Goal: Complete application form

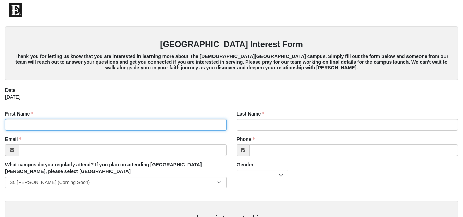
click at [72, 127] on input "First Name" at bounding box center [116, 125] width 222 height 12
type input "[PERSON_NAME]"
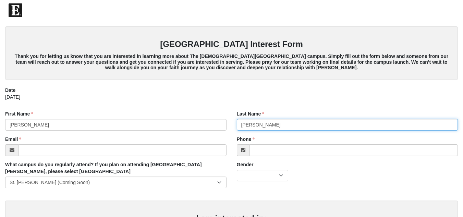
type input "[PERSON_NAME]"
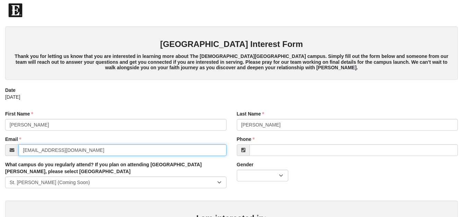
type input "[EMAIL_ADDRESS][DOMAIN_NAME]"
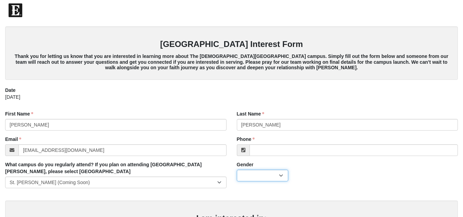
click at [284, 174] on select "[DEMOGRAPHIC_DATA] [DEMOGRAPHIC_DATA]" at bounding box center [262, 176] width 51 height 12
select select "2"
click at [237, 170] on select "[DEMOGRAPHIC_DATA] [DEMOGRAPHIC_DATA]" at bounding box center [262, 176] width 51 height 12
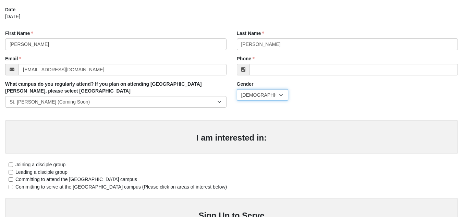
scroll to position [69, 0]
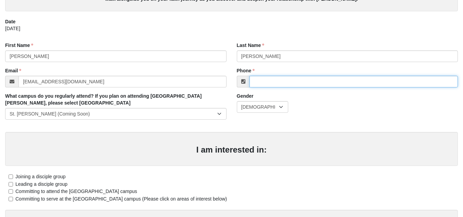
click at [270, 82] on input "Phone" at bounding box center [354, 82] width 209 height 12
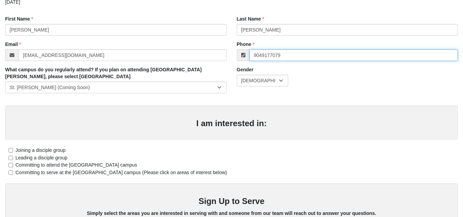
scroll to position [103, 0]
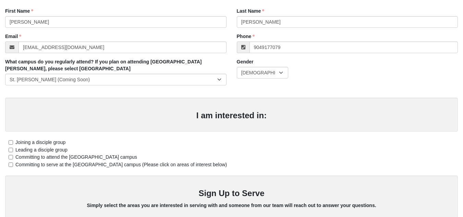
type input "[PHONE_NUMBER]"
click at [273, 116] on h3 "I am interested in:" at bounding box center [231, 116] width 439 height 10
click at [13, 143] on label "Joining a disciple group" at bounding box center [35, 142] width 60 height 7
click at [13, 143] on input "Joining a disciple group" at bounding box center [11, 142] width 4 height 4
checkbox input "true"
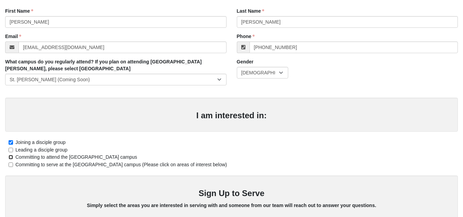
click at [12, 156] on input "Committing to attend the [GEOGRAPHIC_DATA] campus" at bounding box center [11, 157] width 4 height 4
checkbox input "true"
click at [10, 166] on input "Committing to serve at the [GEOGRAPHIC_DATA] campus (Please click on areas of i…" at bounding box center [11, 165] width 4 height 4
checkbox input "true"
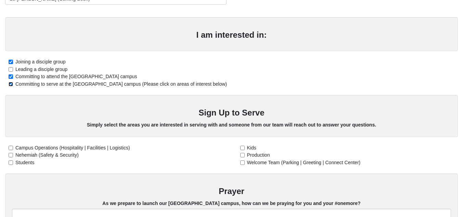
scroll to position [206, 0]
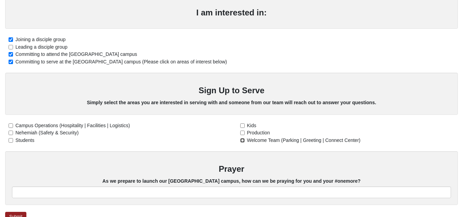
click at [243, 140] on input "Welcome Team (Parking | Greeting | Connect Center)" at bounding box center [242, 140] width 4 height 4
checkbox input "true"
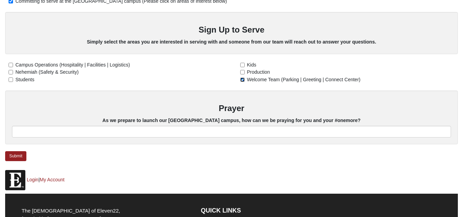
scroll to position [274, 0]
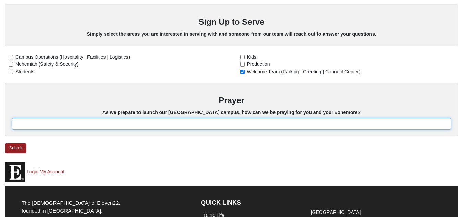
click at [96, 121] on input "text" at bounding box center [231, 124] width 439 height 12
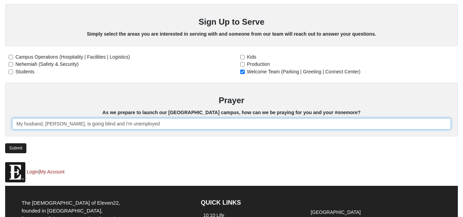
type input "My husband, [PERSON_NAME], is going blind and I'm unemployed"
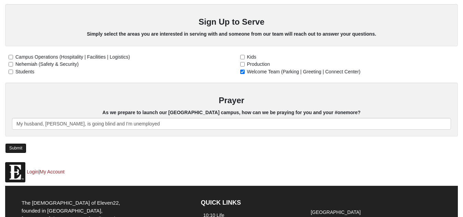
click at [13, 145] on link "Submit" at bounding box center [15, 148] width 21 height 10
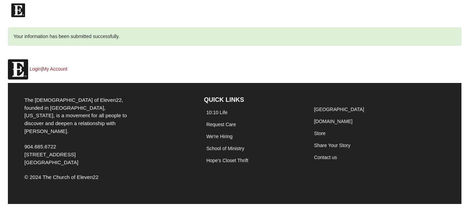
scroll to position [0, 0]
